Goal: Task Accomplishment & Management: Use online tool/utility

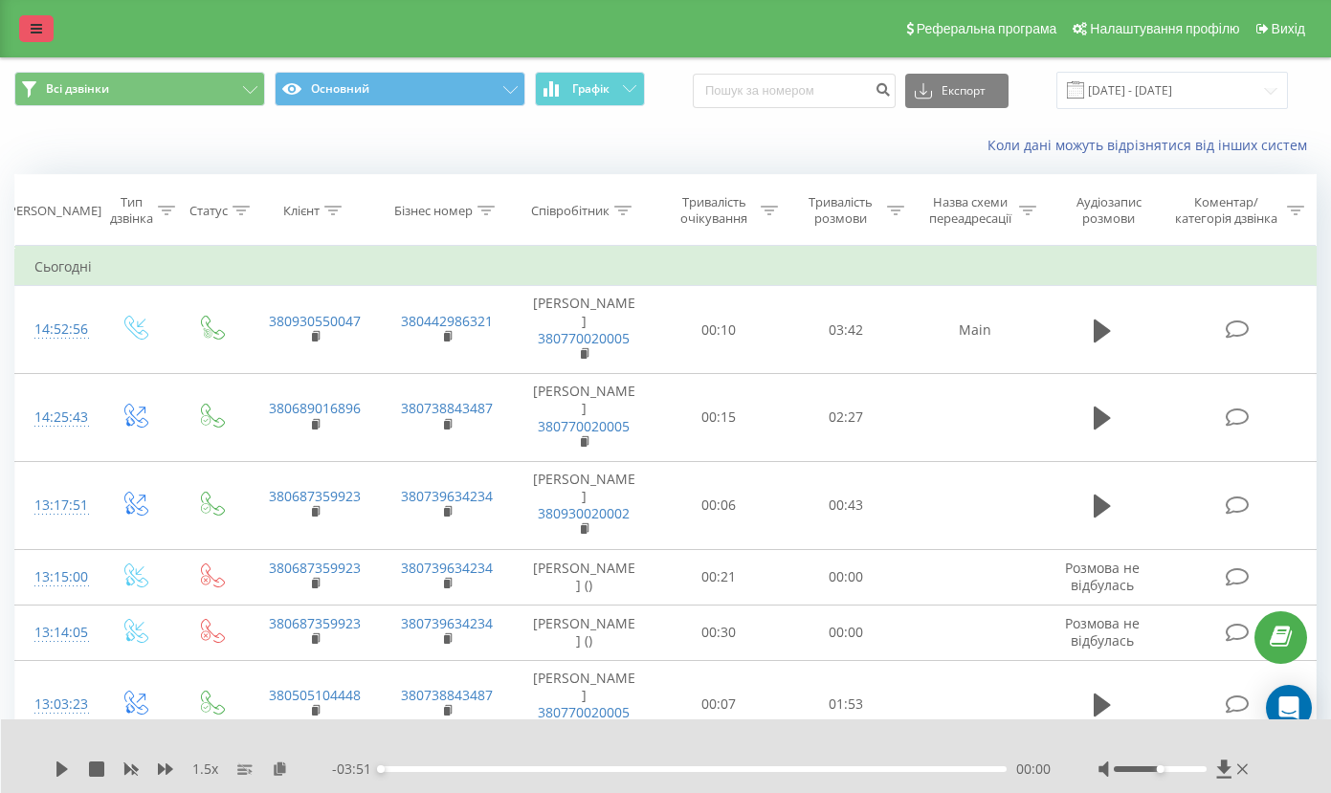
click at [38, 35] on icon at bounding box center [36, 28] width 11 height 13
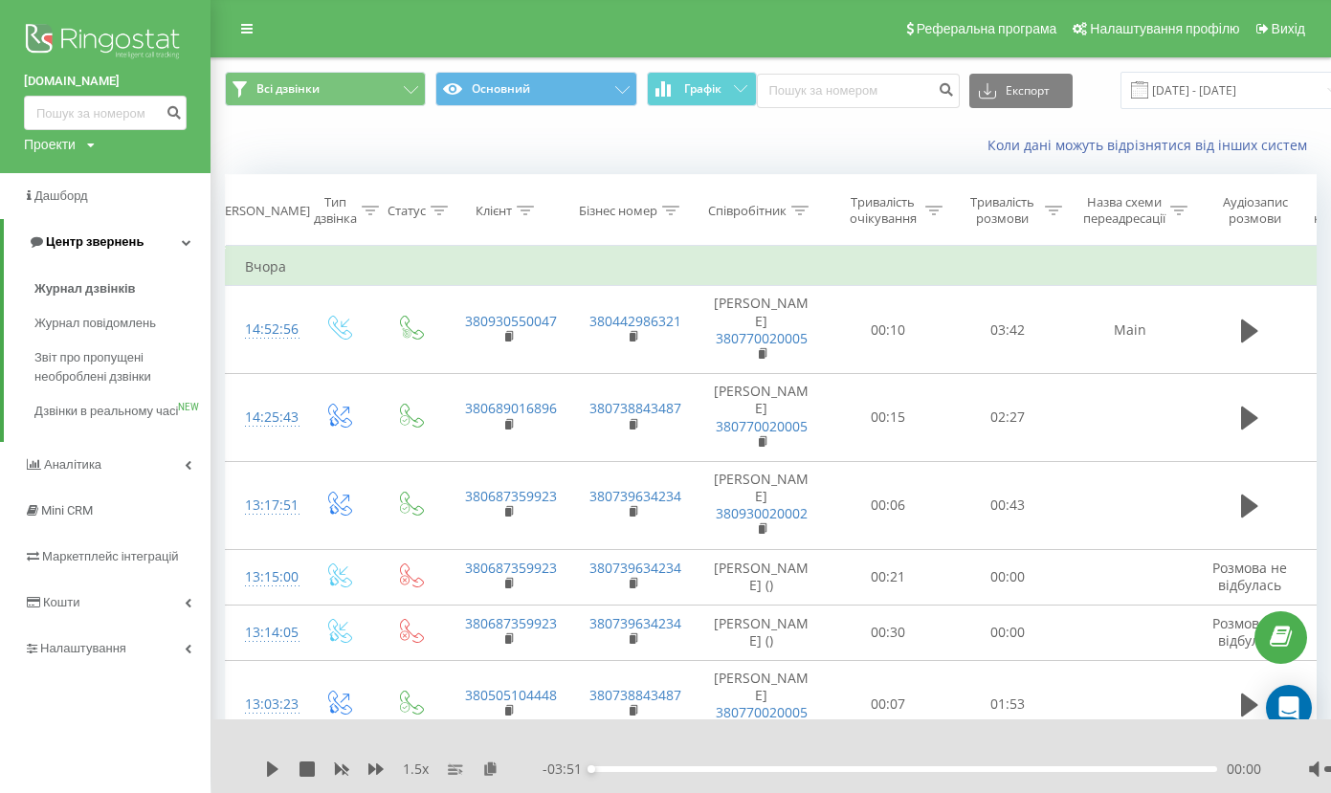
click at [104, 239] on span "Центр звернень" at bounding box center [95, 241] width 98 height 14
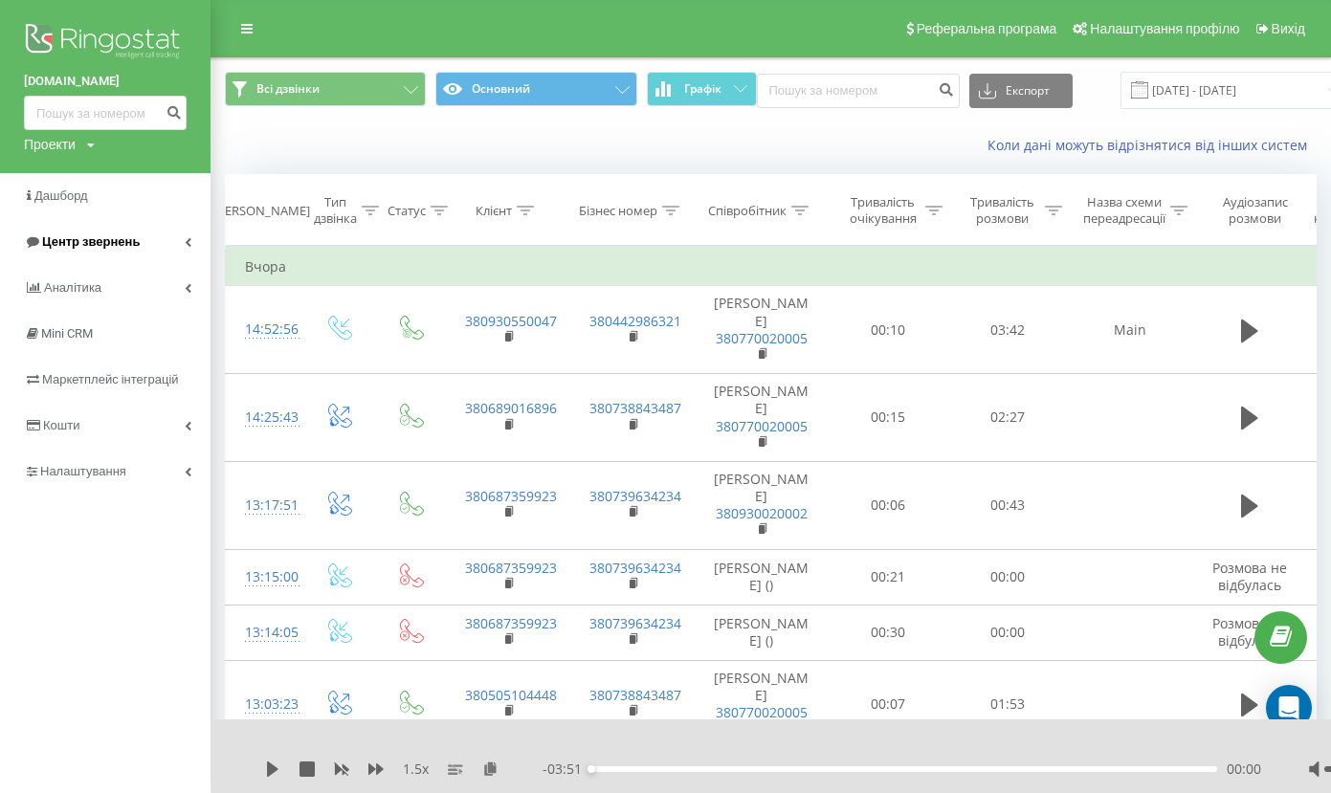
click at [104, 239] on span "Центр звернень" at bounding box center [91, 241] width 98 height 14
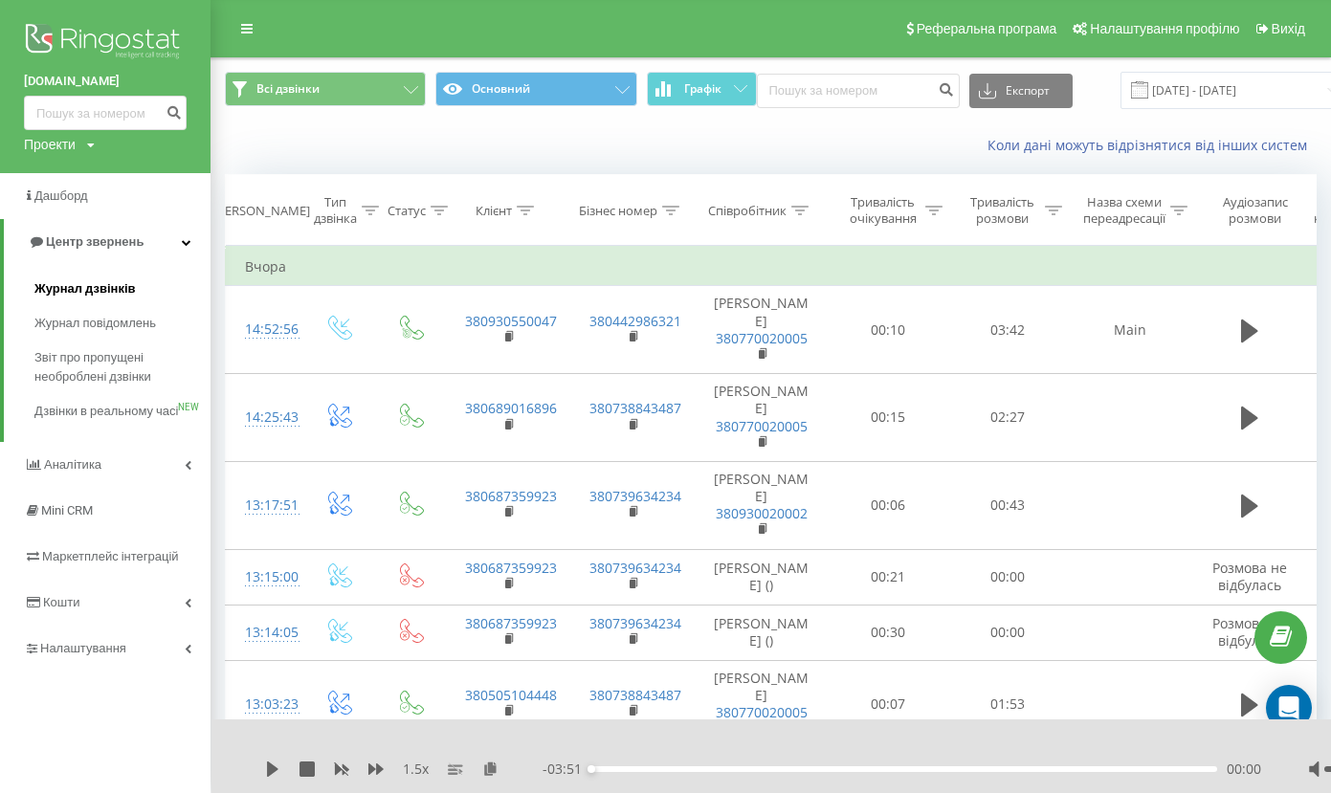
click at [110, 279] on span "Журнал дзвінків" at bounding box center [84, 288] width 101 height 19
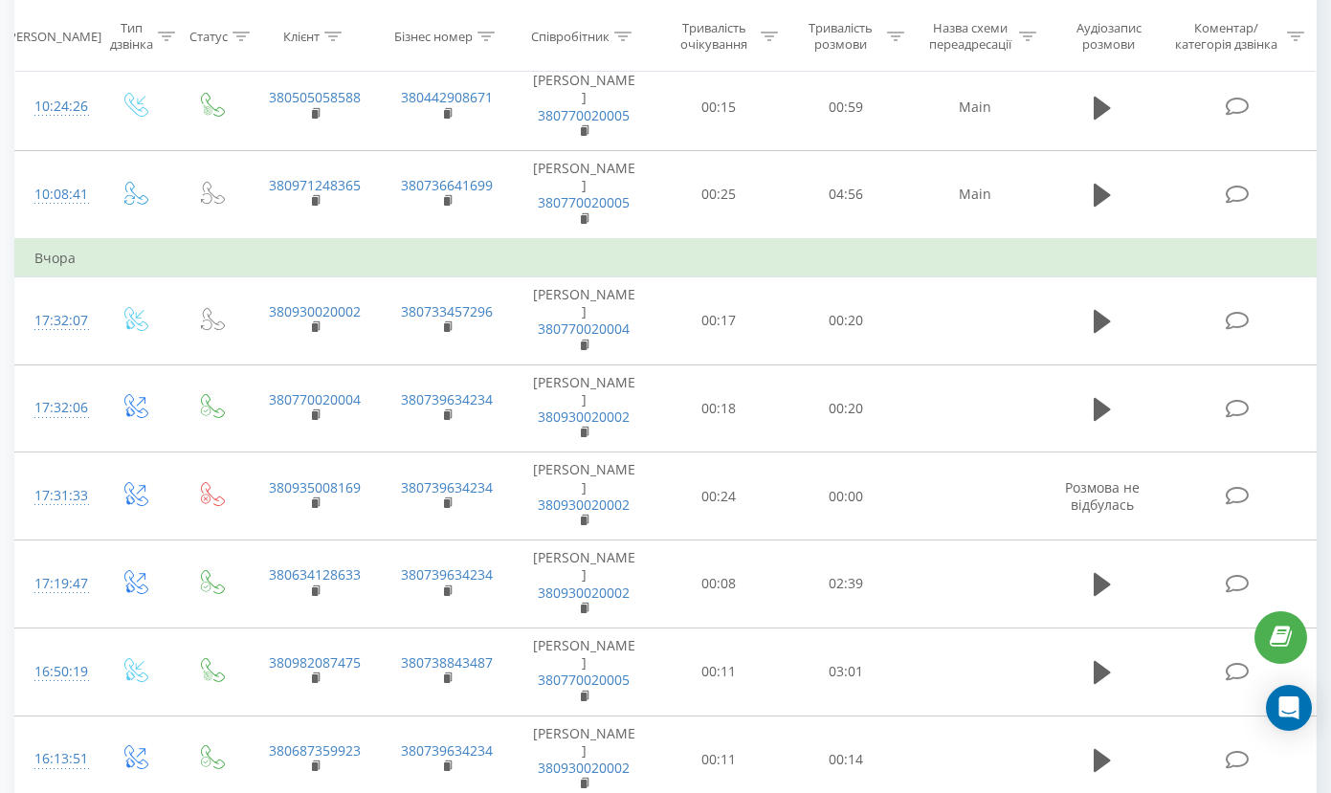
scroll to position [1219, 0]
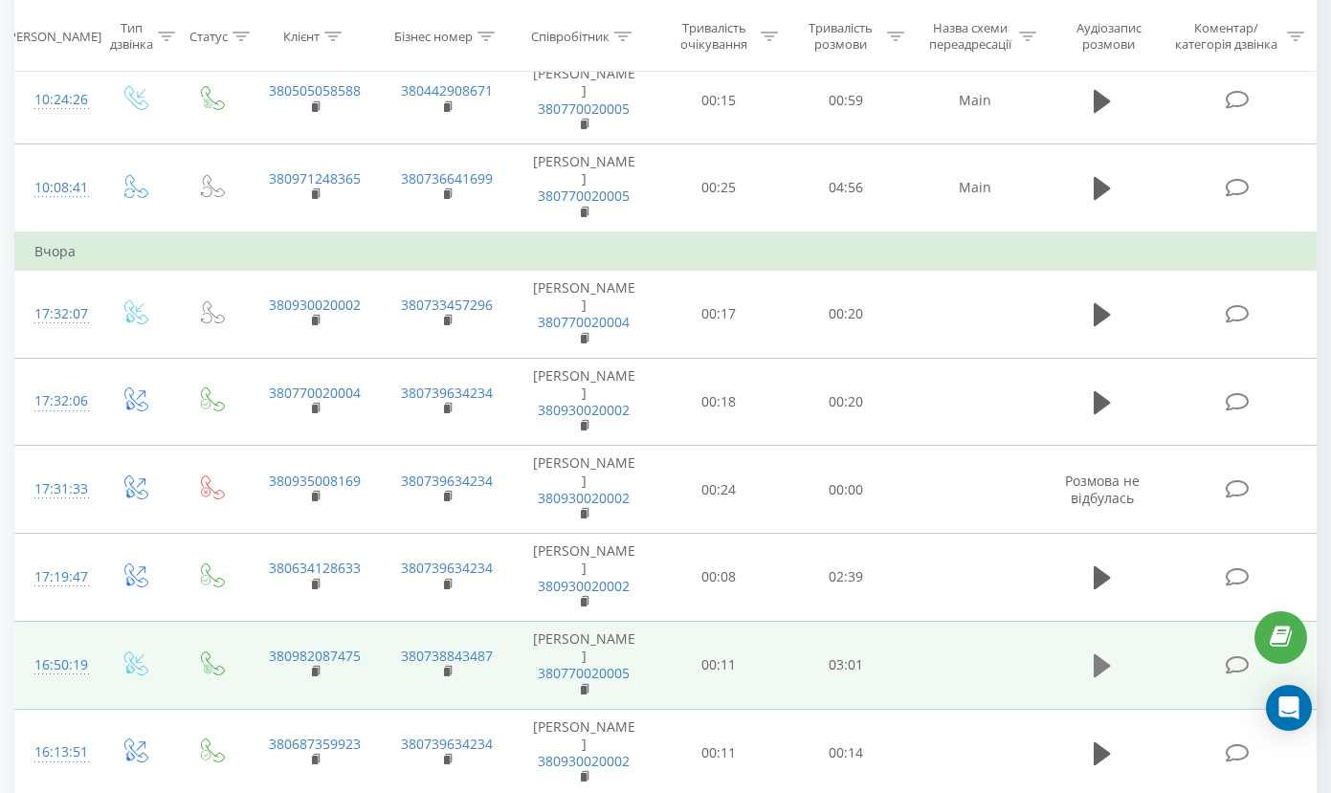
click at [1102, 655] on icon at bounding box center [1102, 666] width 17 height 23
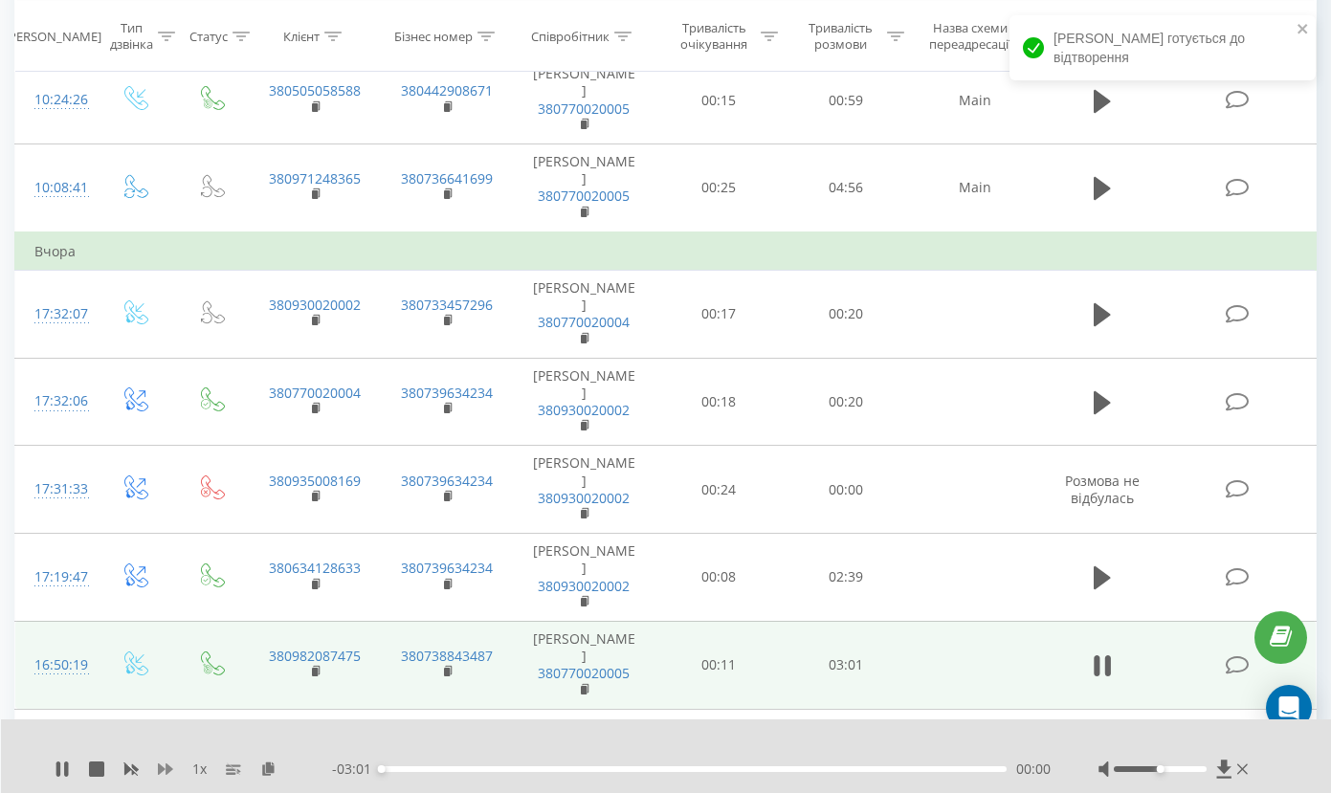
click at [163, 769] on icon at bounding box center [165, 769] width 15 height 11
drag, startPoint x: 1162, startPoint y: 768, endPoint x: 1203, endPoint y: 781, distance: 43.3
click at [1204, 783] on div "1.5 x - 02:51 00:10 00:10" at bounding box center [666, 757] width 1331 height 74
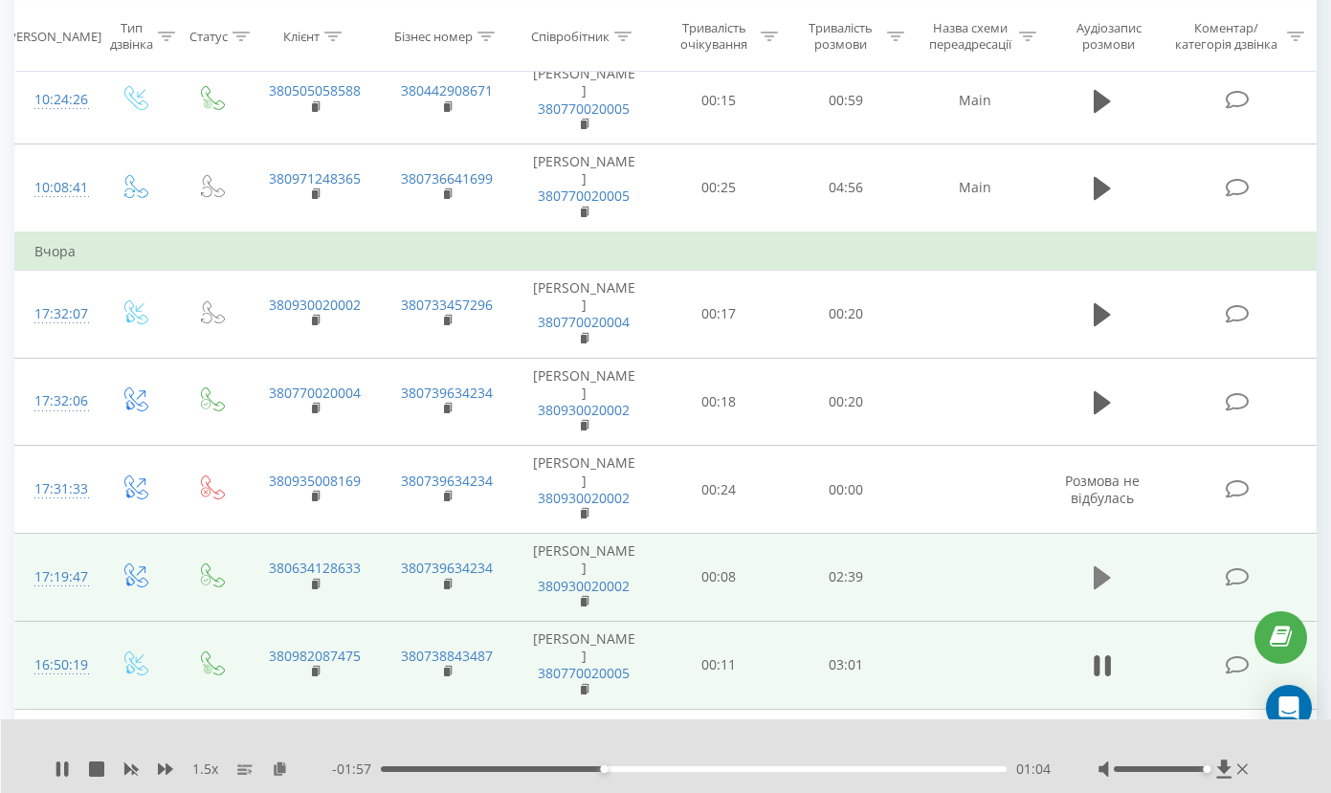
click at [1094, 565] on icon at bounding box center [1102, 578] width 17 height 27
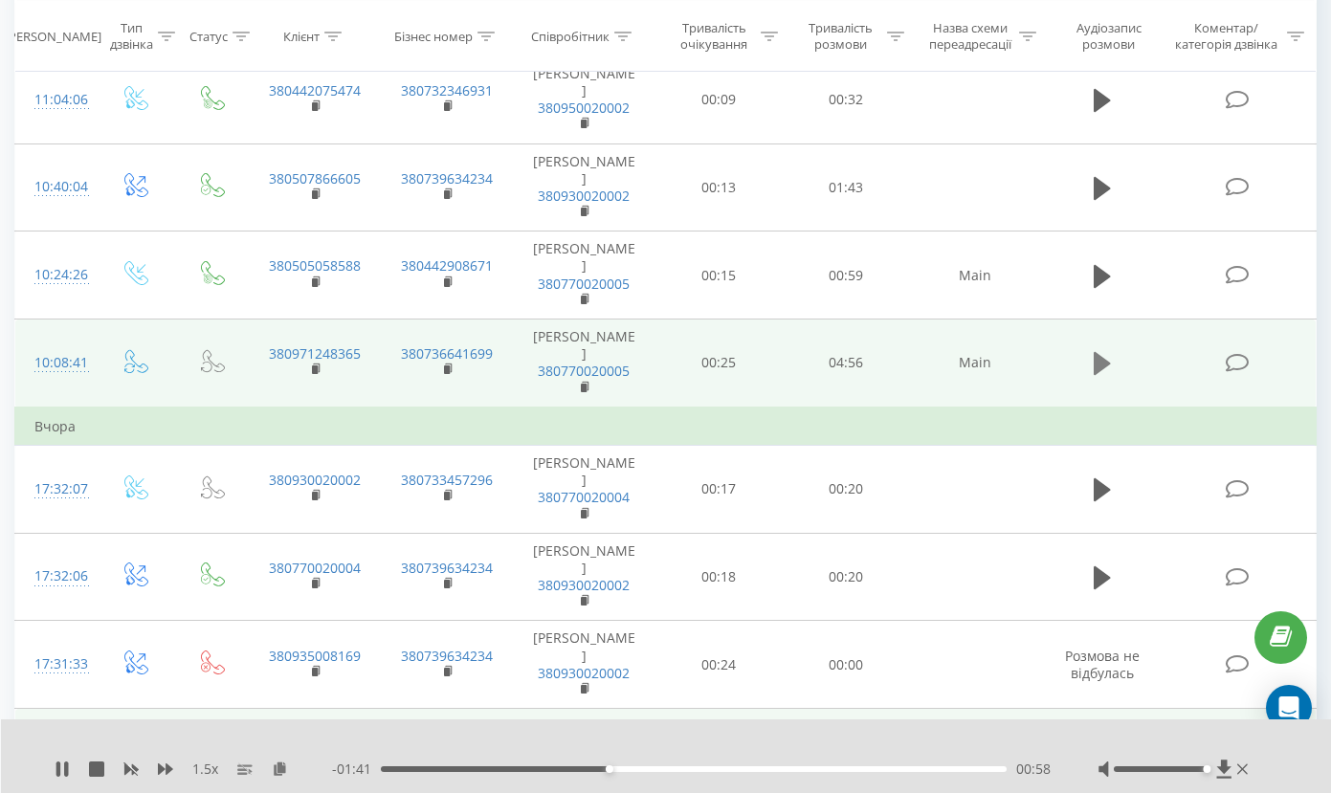
scroll to position [1041, 0]
click at [1104, 355] on icon at bounding box center [1102, 366] width 17 height 23
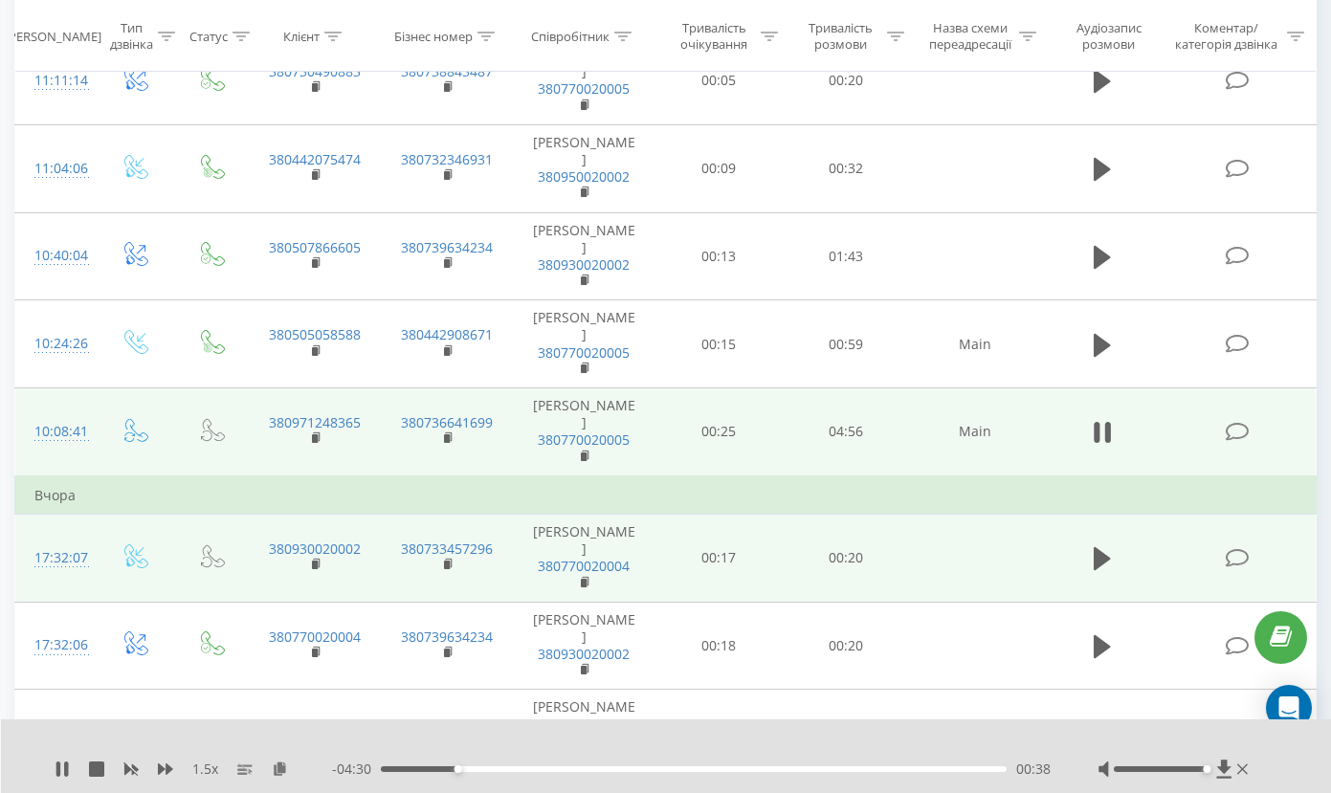
scroll to position [946, 0]
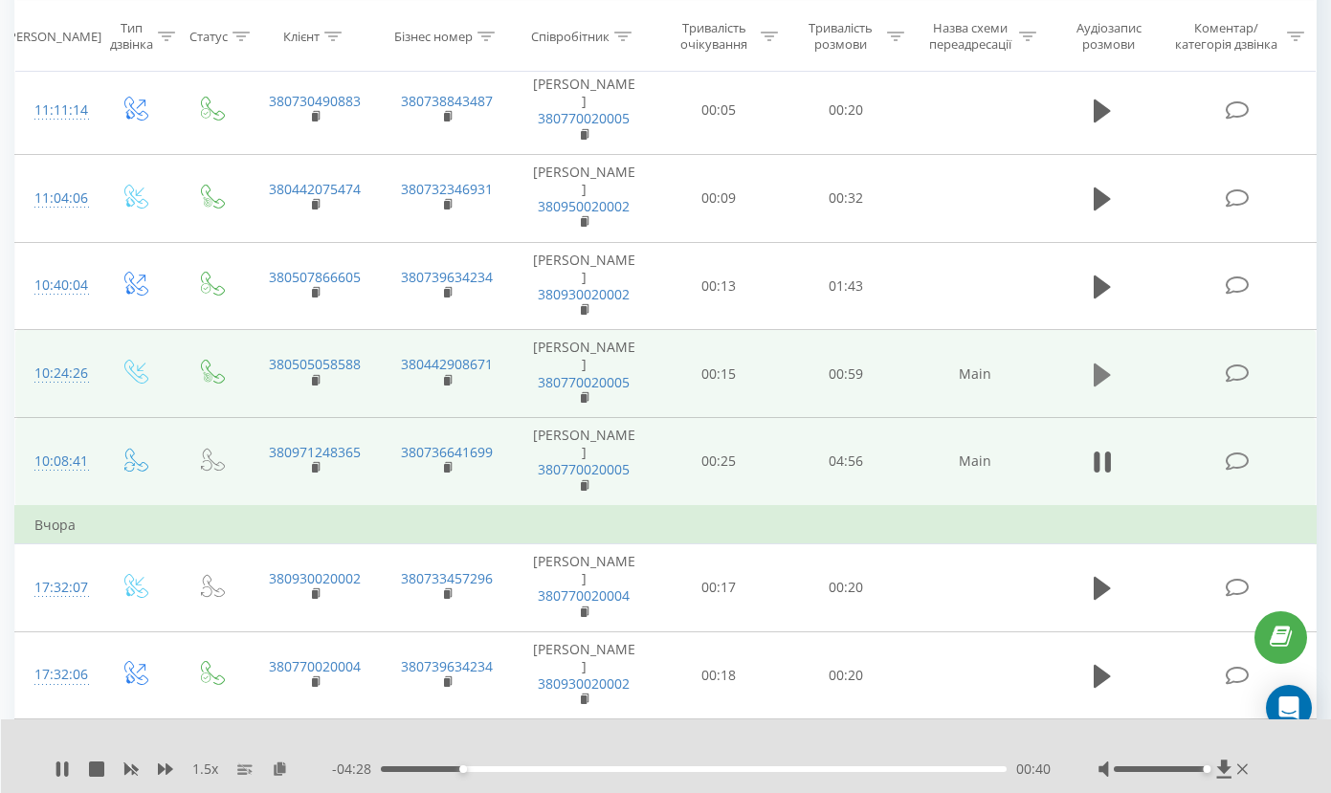
click at [1103, 363] on icon at bounding box center [1102, 374] width 17 height 23
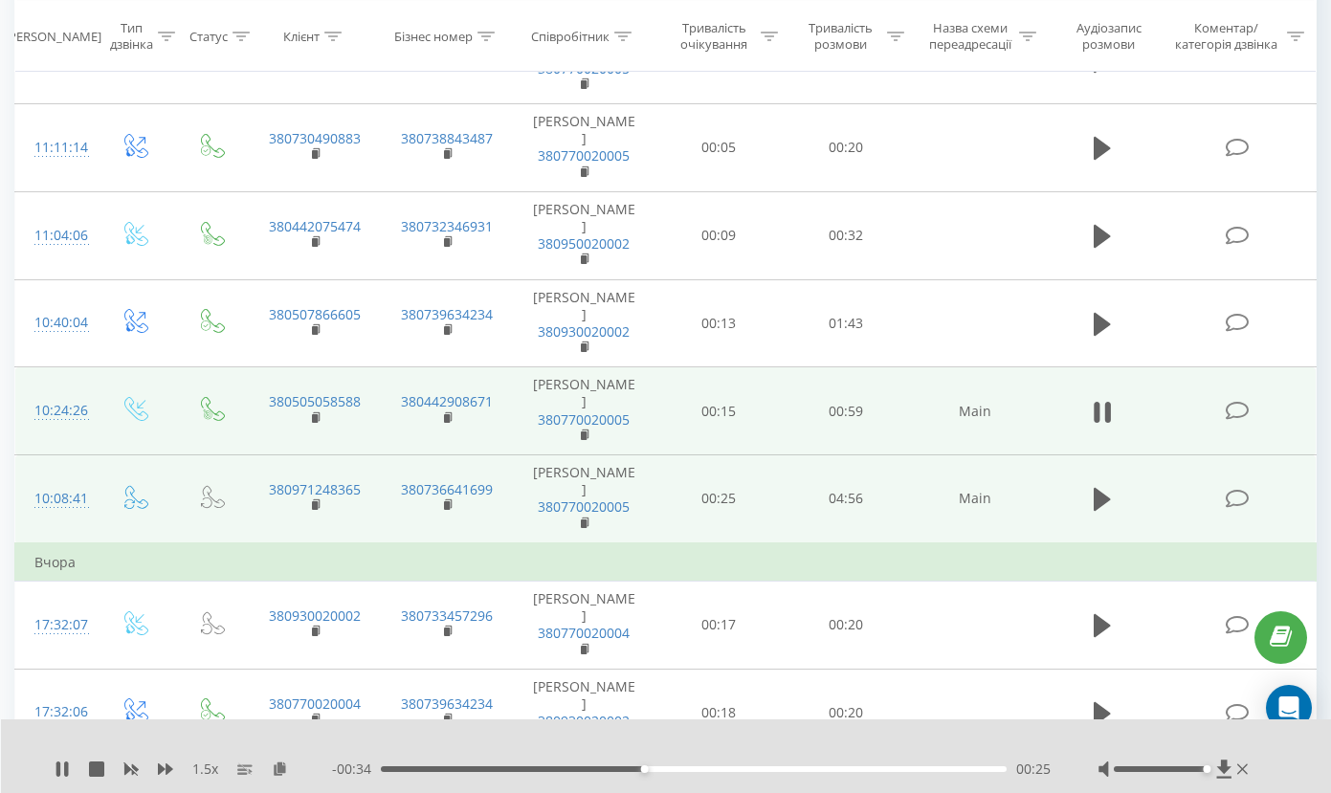
scroll to position [895, 0]
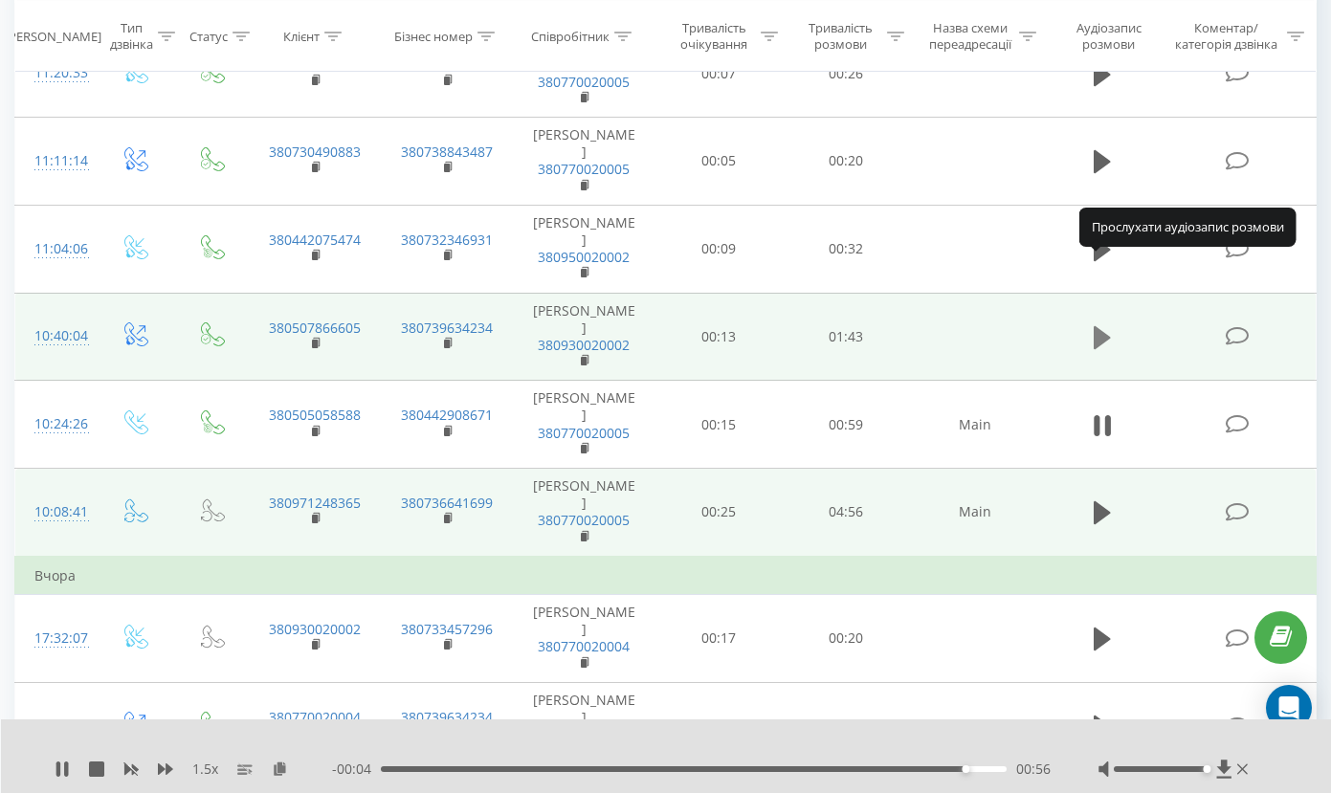
click at [1106, 326] on icon at bounding box center [1102, 337] width 17 height 23
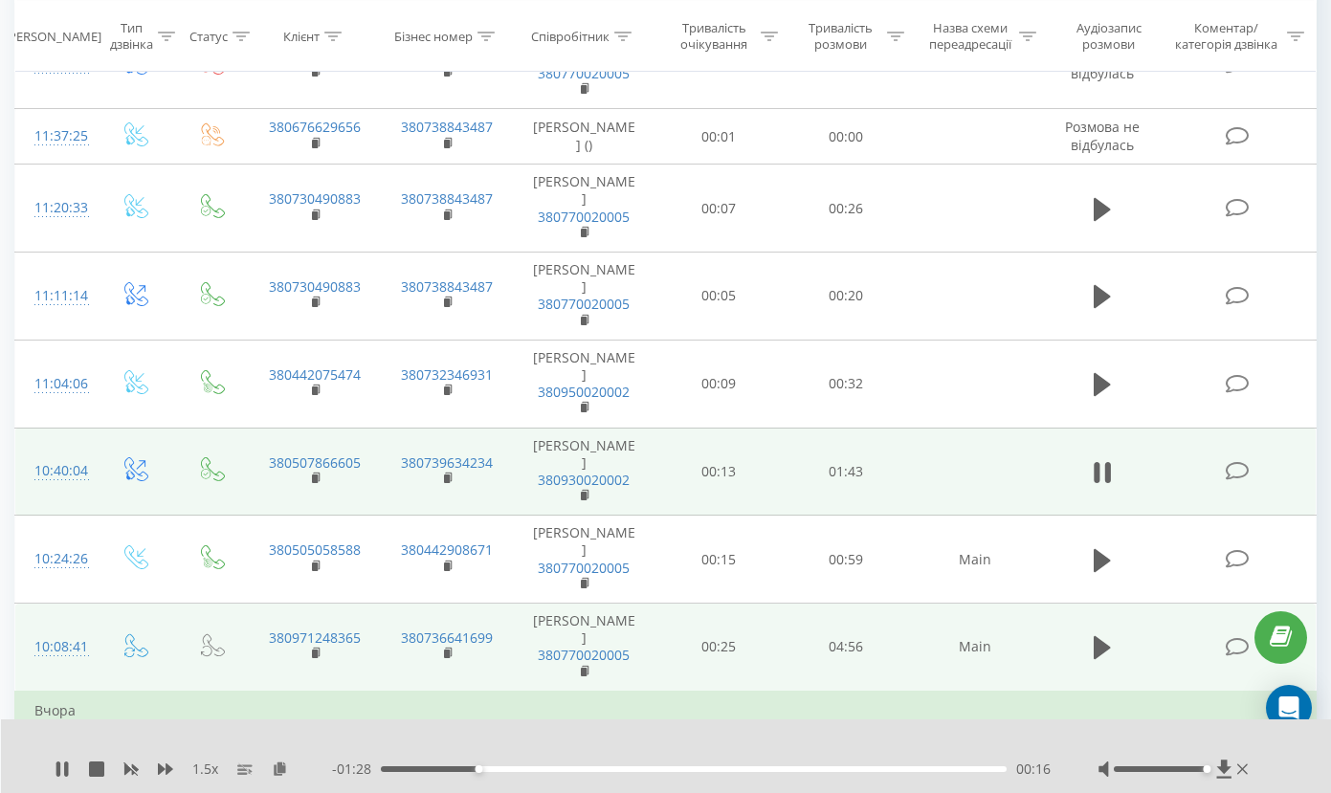
scroll to position [753, 0]
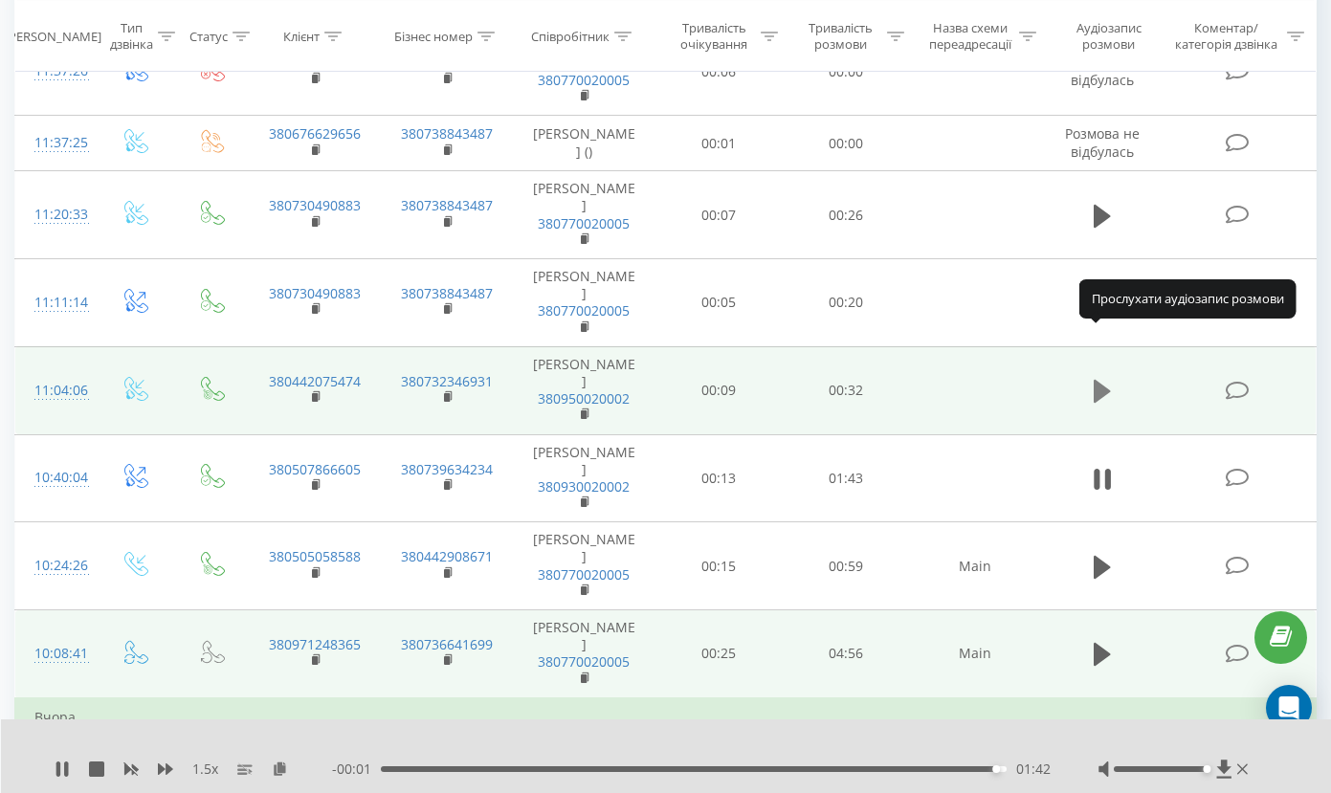
click at [1103, 380] on icon at bounding box center [1102, 391] width 17 height 23
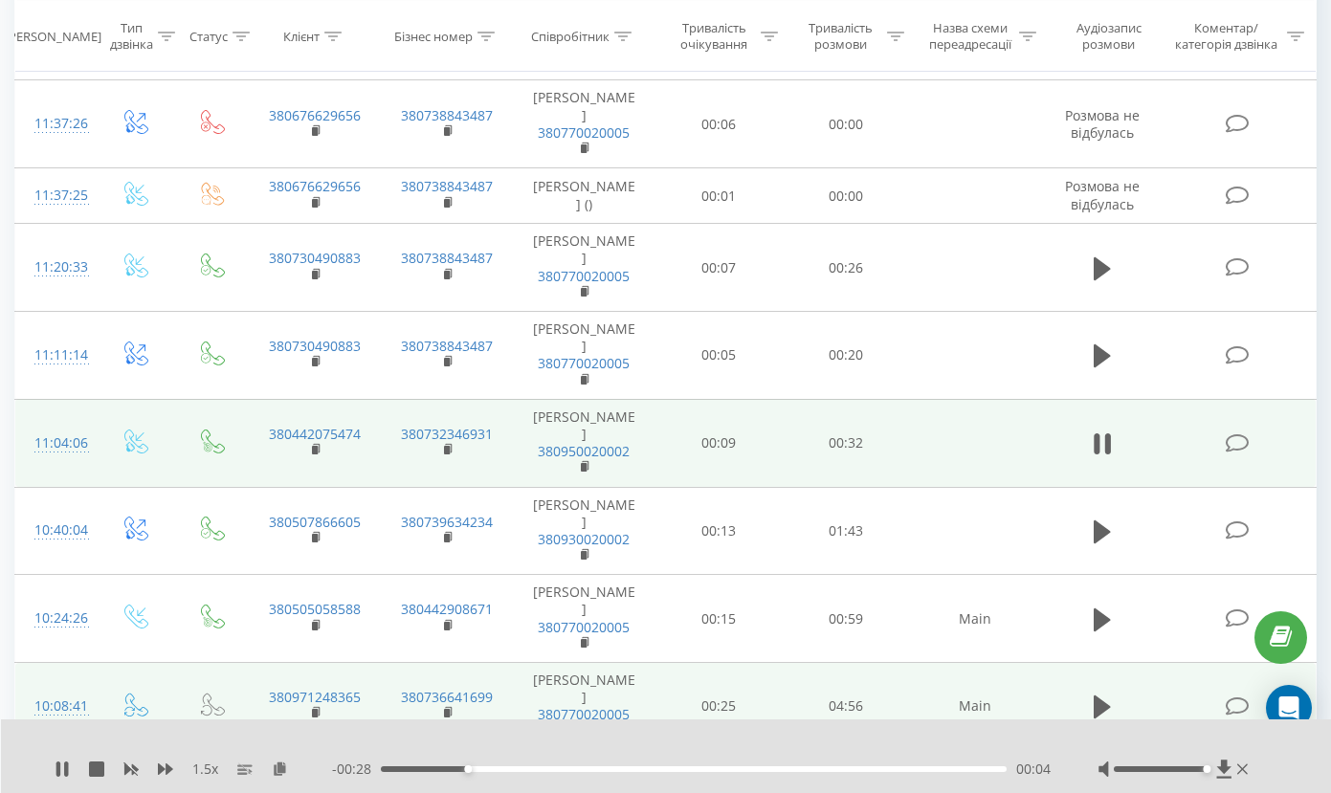
scroll to position [689, 0]
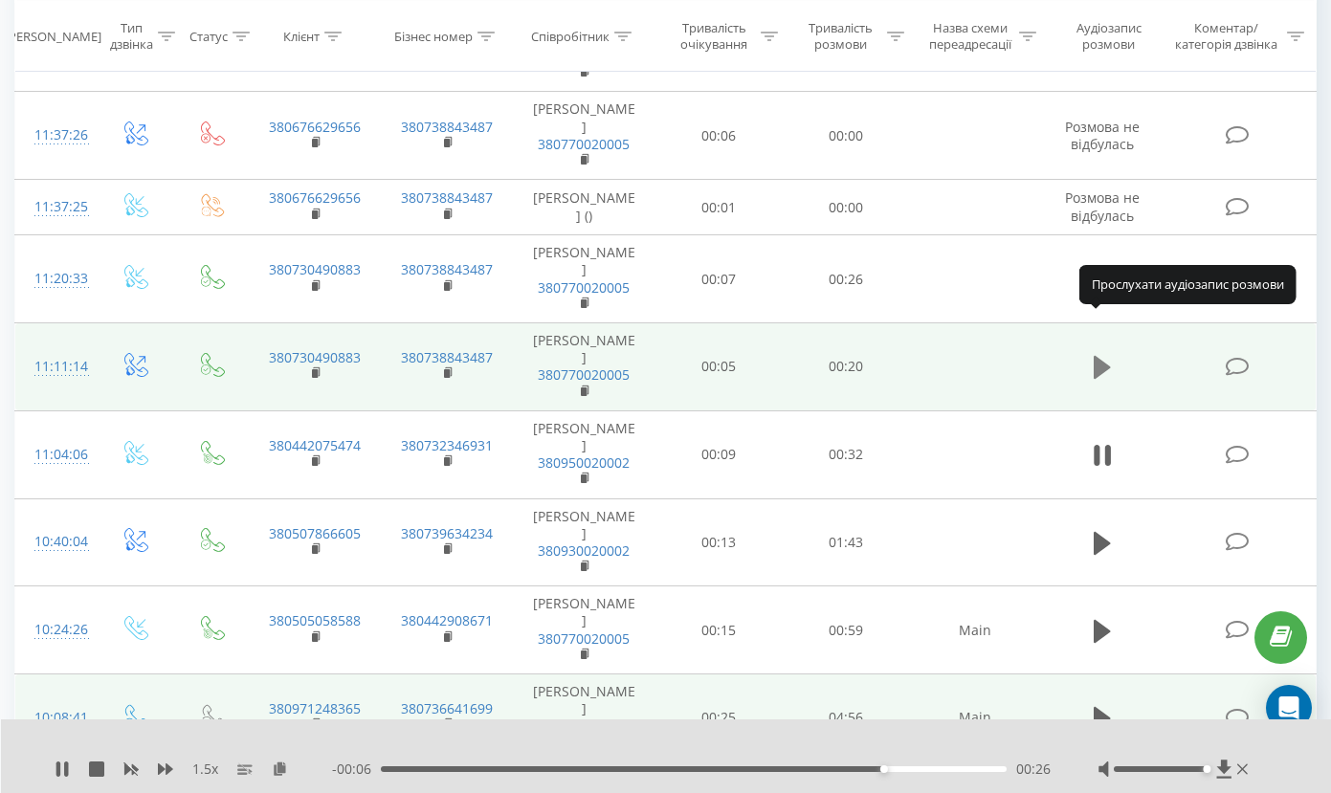
click at [1103, 356] on icon at bounding box center [1102, 367] width 17 height 23
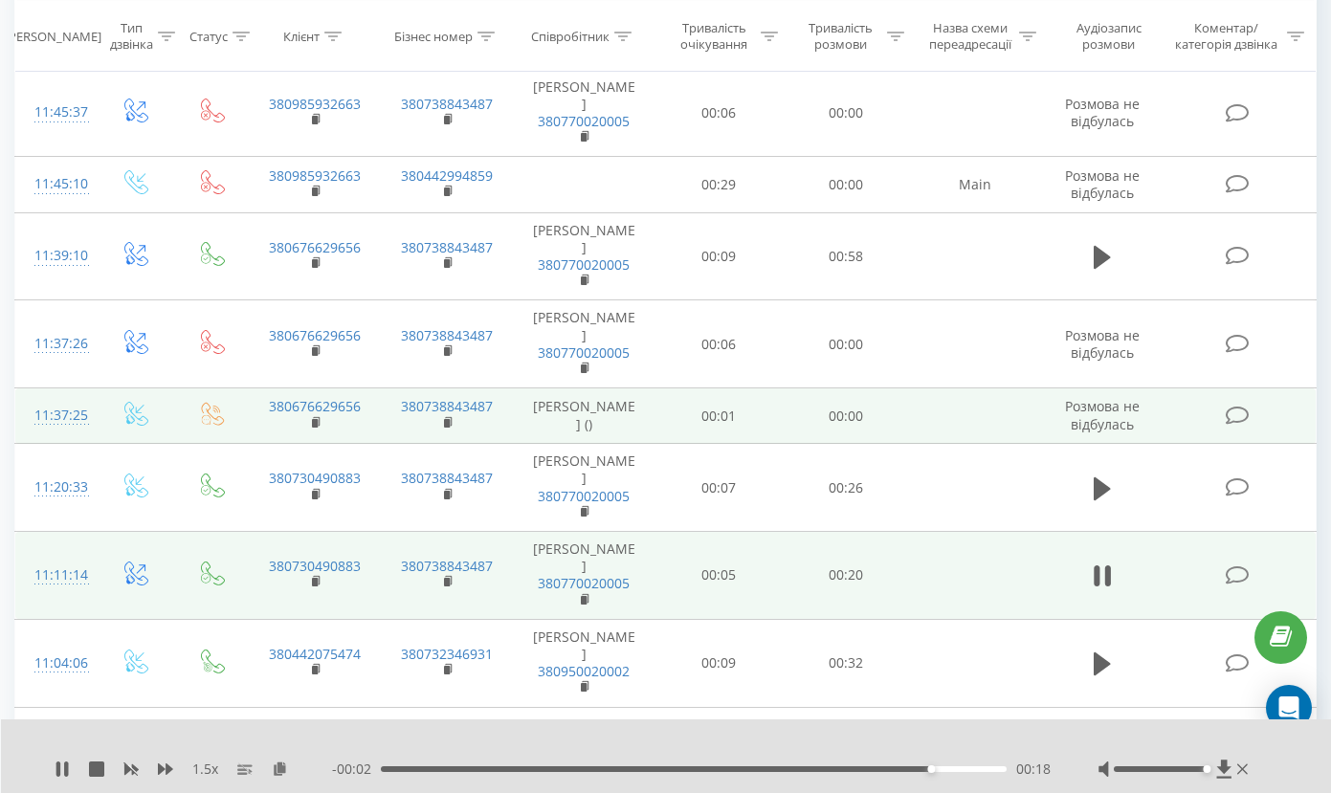
scroll to position [474, 0]
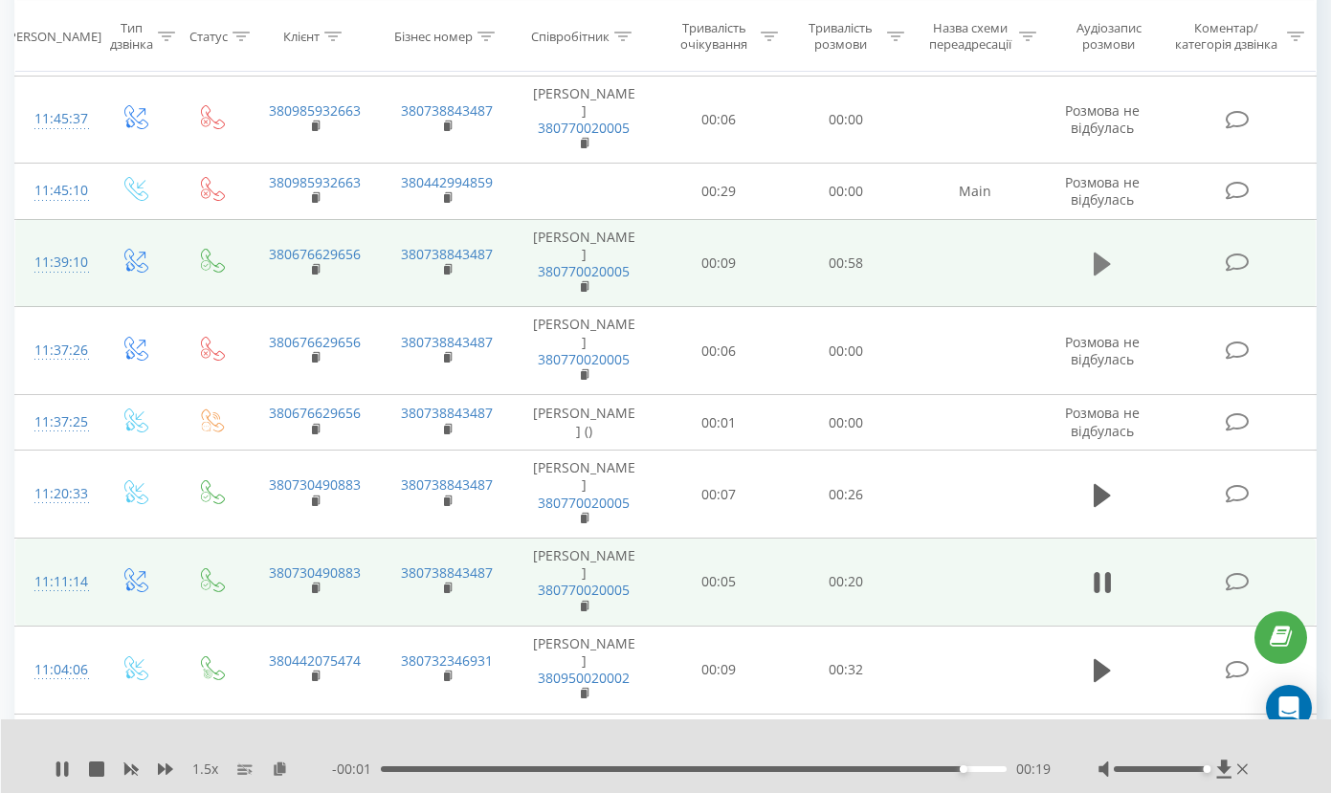
click at [1105, 253] on icon at bounding box center [1102, 264] width 17 height 23
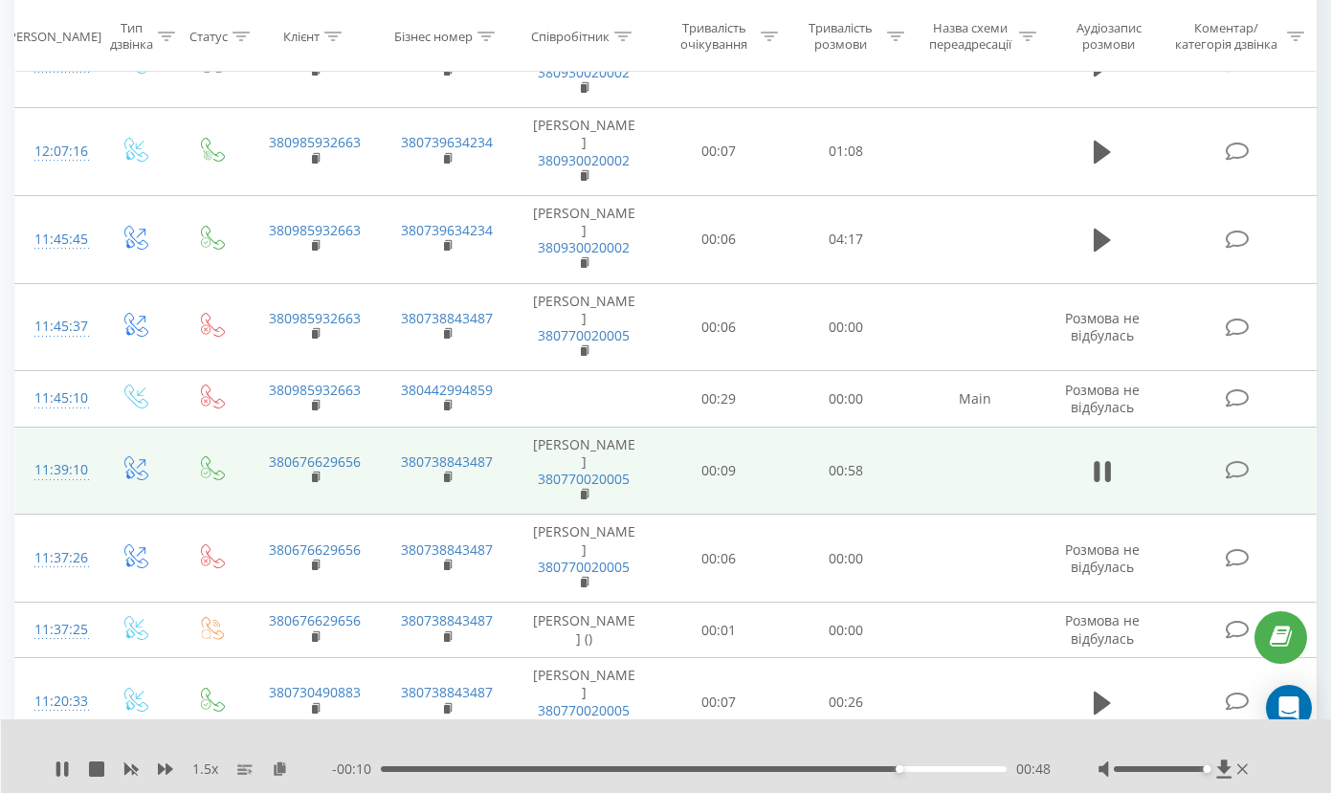
scroll to position [262, 0]
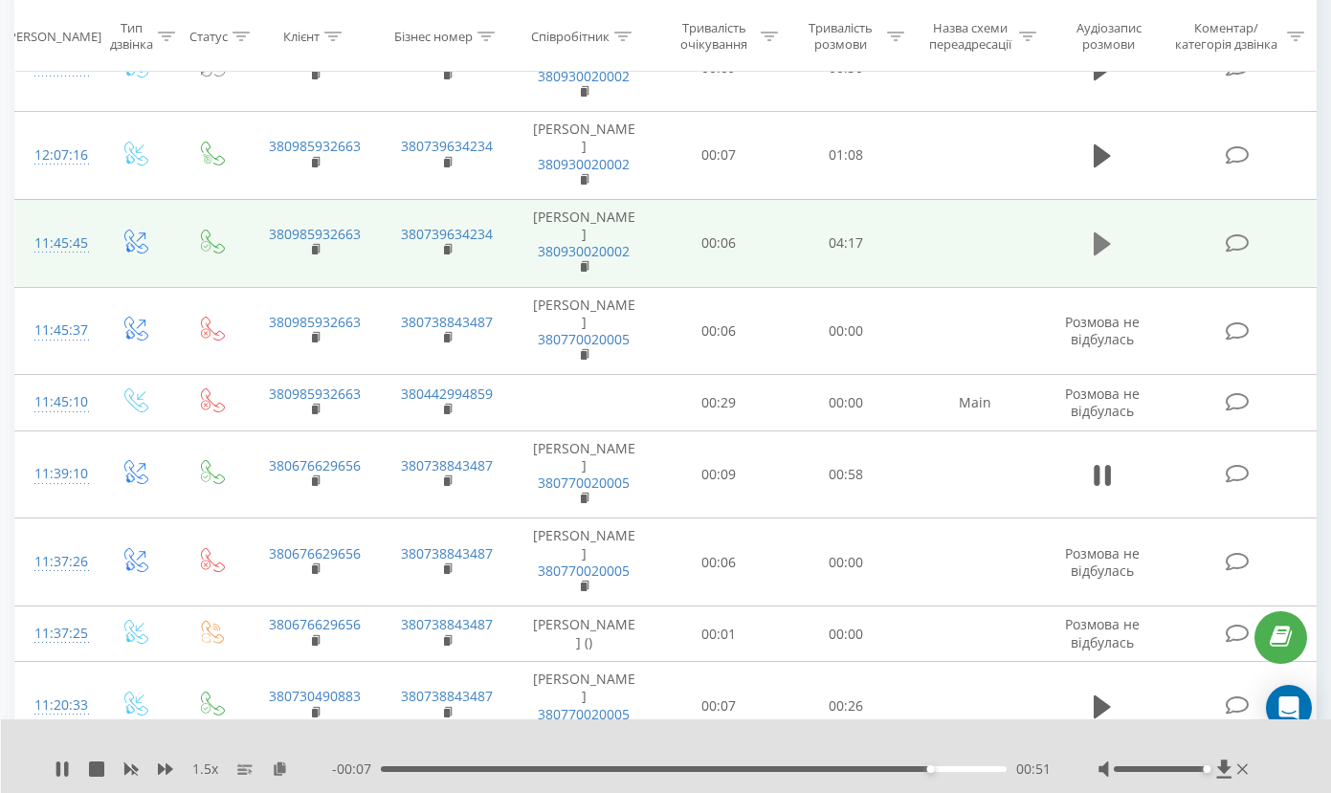
click at [1102, 233] on icon at bounding box center [1102, 244] width 17 height 23
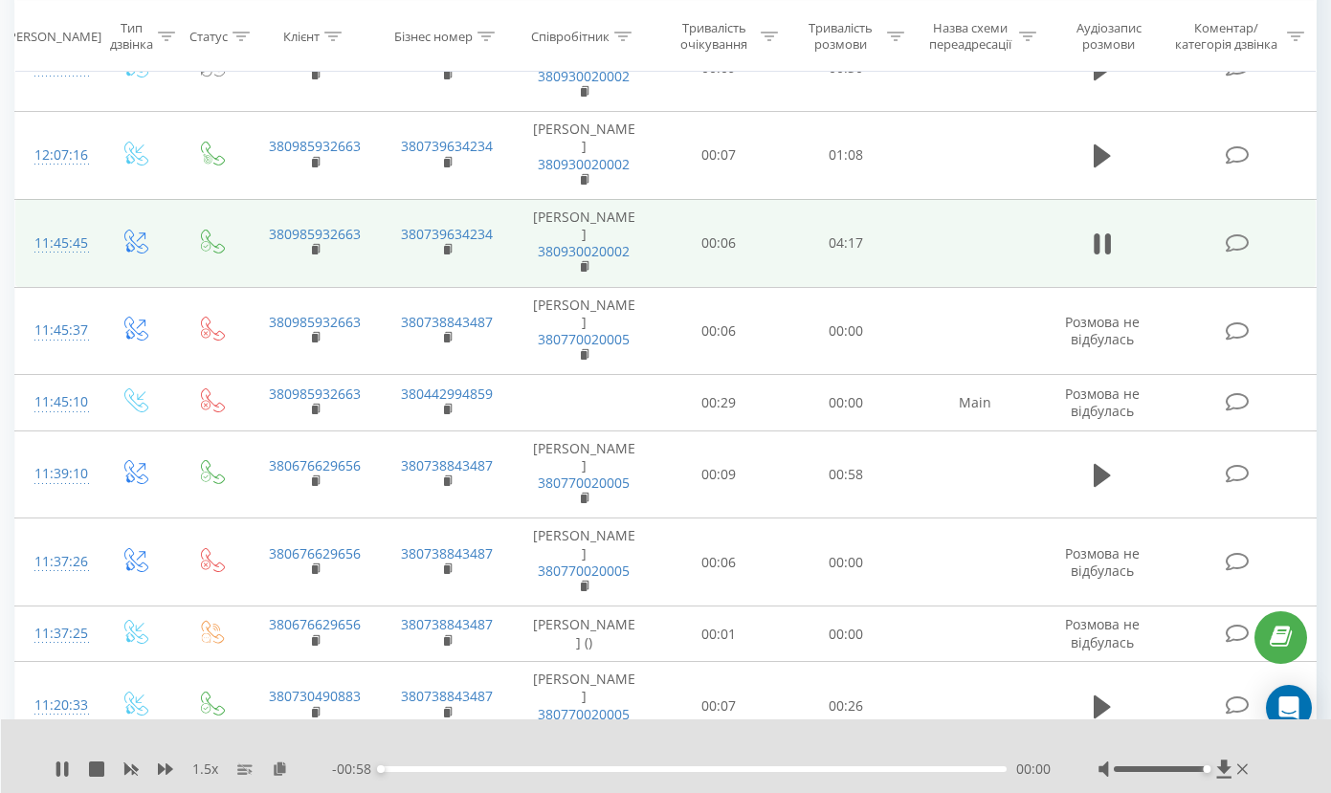
click at [1102, 231] on icon at bounding box center [1102, 244] width 17 height 27
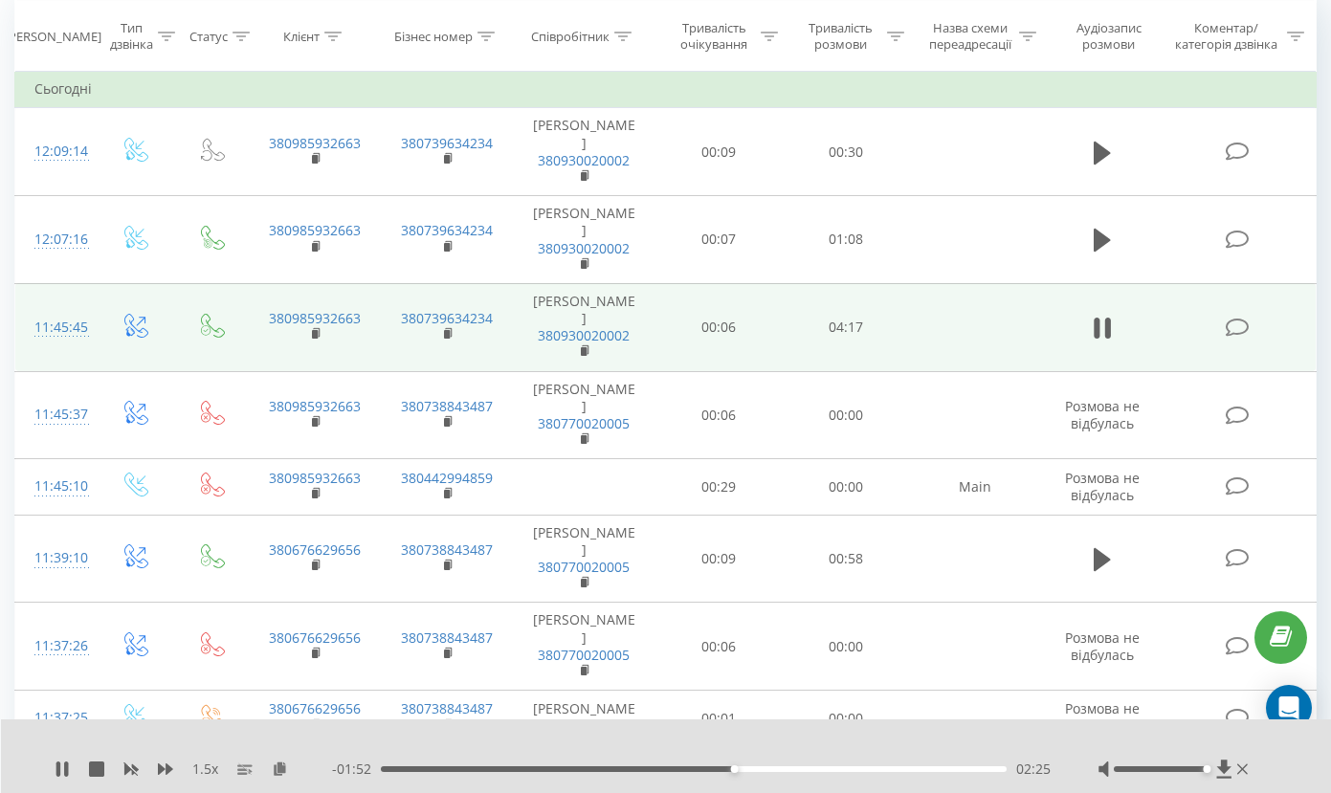
scroll to position [179, 0]
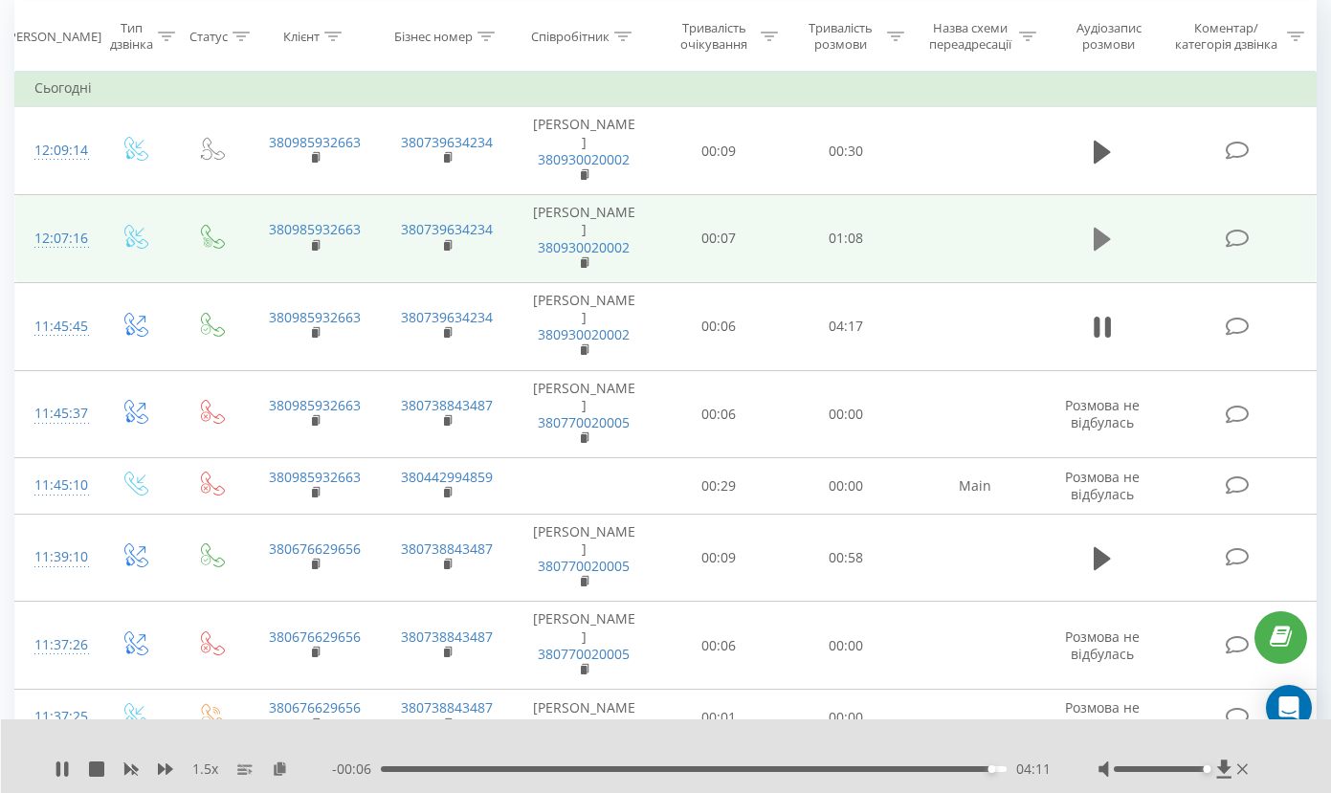
click at [1098, 228] on icon at bounding box center [1102, 239] width 17 height 23
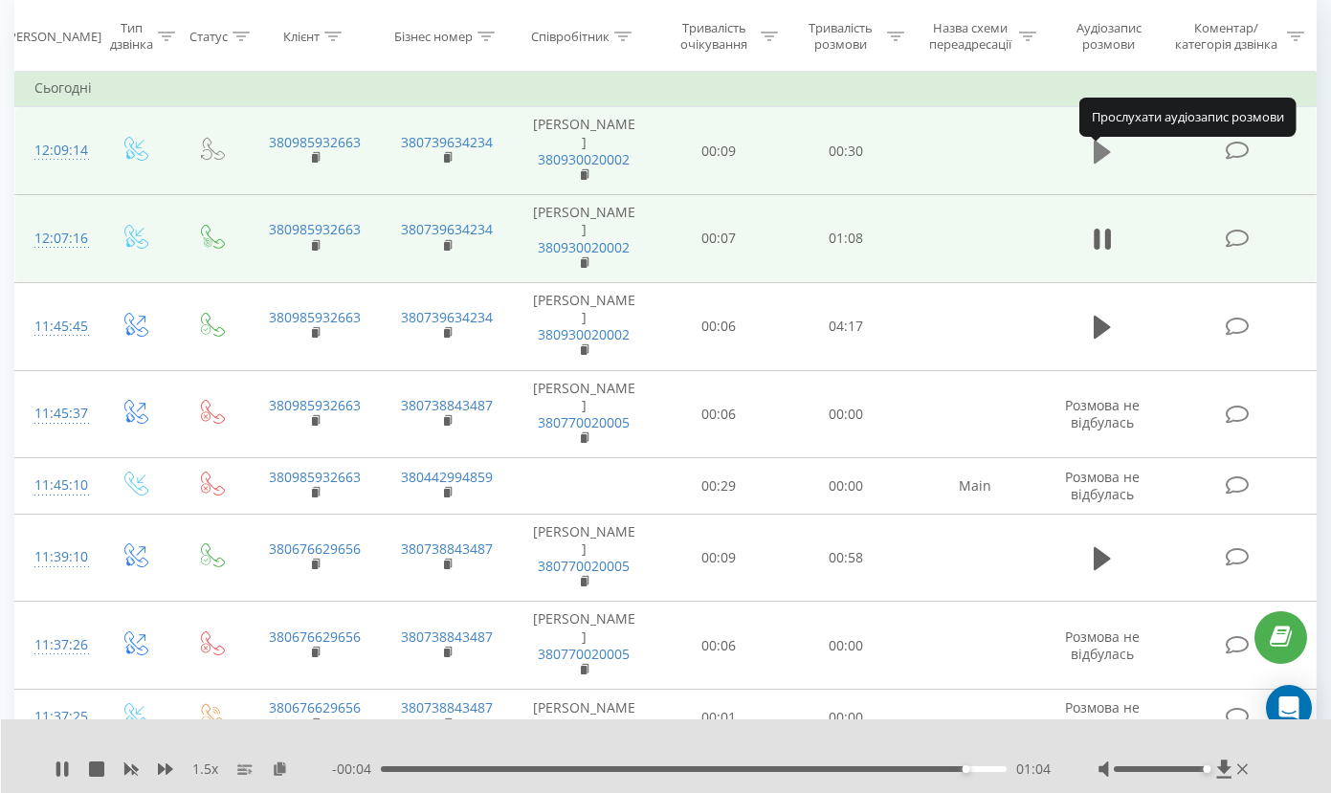
click at [1102, 159] on icon at bounding box center [1102, 152] width 17 height 23
